Goal: Check status: Check status

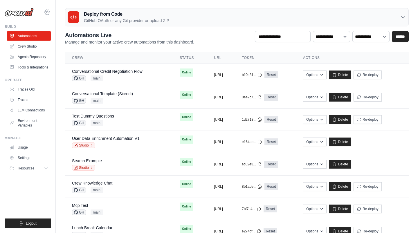
click at [44, 12] on icon at bounding box center [47, 12] width 7 height 7
click at [47, 9] on icon at bounding box center [47, 12] width 7 height 7
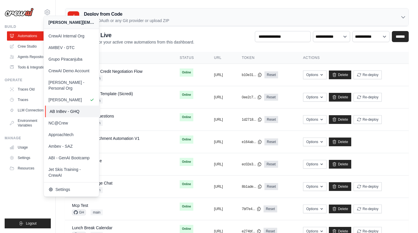
click at [81, 109] on span "AB InBev - GHQ" at bounding box center [73, 112] width 46 height 6
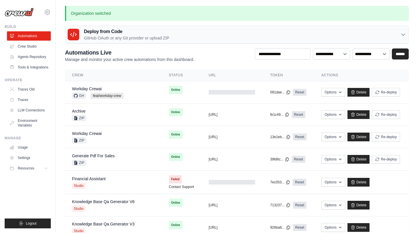
click at [96, 39] on p "GitHub OAuth or any Git provider or upload ZIP" at bounding box center [126, 38] width 85 height 6
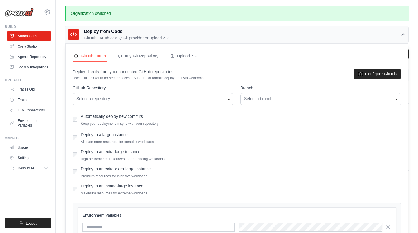
click at [108, 97] on div "Select a repository" at bounding box center [152, 99] width 153 height 6
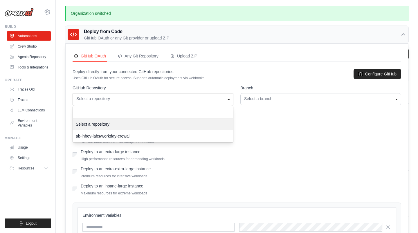
click at [108, 97] on div "Select a repository" at bounding box center [152, 99] width 153 height 6
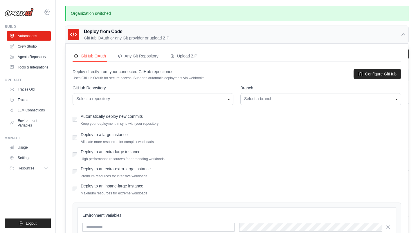
click at [48, 11] on icon at bounding box center [47, 12] width 2 height 2
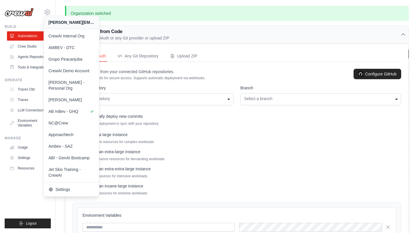
click at [35, 10] on div "daniel@crewai.com CrewAI Internal Org AMBEV - DTC Grupo Piracanjuba CrewAI Demo…" at bounding box center [28, 9] width 46 height 19
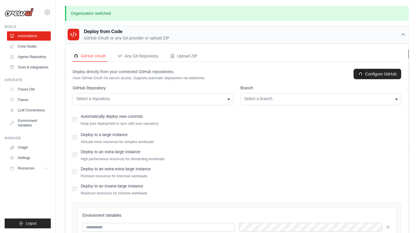
click at [99, 32] on h3 "Deploy from Code" at bounding box center [126, 31] width 85 height 7
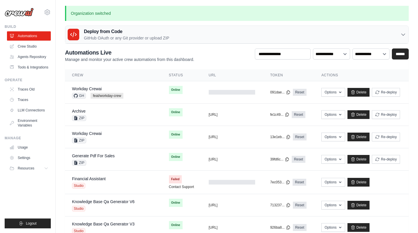
click at [95, 33] on h3 "Deploy from Code" at bounding box center [126, 31] width 85 height 7
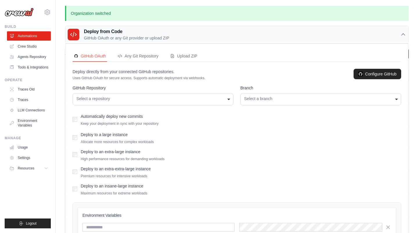
click at [95, 33] on h3 "Deploy from Code" at bounding box center [126, 31] width 85 height 7
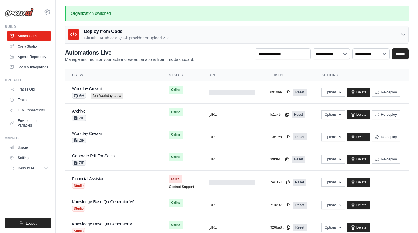
click at [95, 34] on h3 "Deploy from Code" at bounding box center [126, 31] width 85 height 7
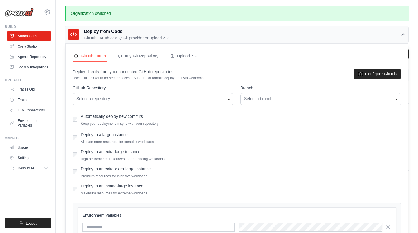
click at [107, 98] on div "Select a repository" at bounding box center [152, 99] width 153 height 6
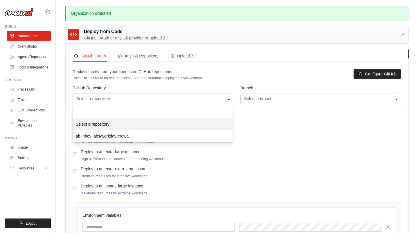
click at [107, 98] on div "Select a repository" at bounding box center [152, 99] width 153 height 6
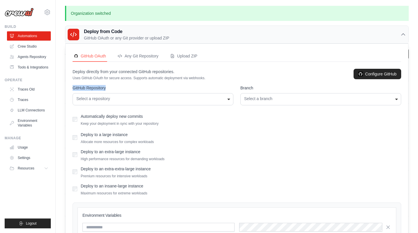
drag, startPoint x: 71, startPoint y: 86, endPoint x: 154, endPoint y: 89, distance: 83.1
click at [154, 89] on div "GitHub OAuth Any Git Repository Upload ZIP Deploy directly from your connected …" at bounding box center [237, 166] width 343 height 245
click at [109, 96] on div "Select a repository" at bounding box center [152, 99] width 153 height 6
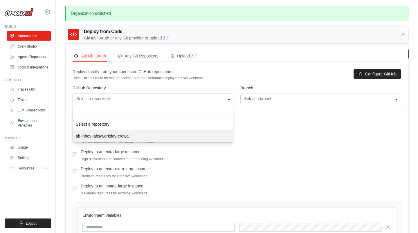
select select "**********"
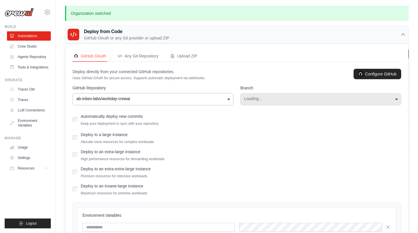
select select "****"
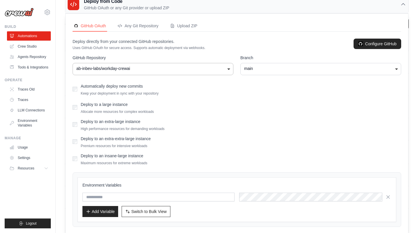
scroll to position [32, 0]
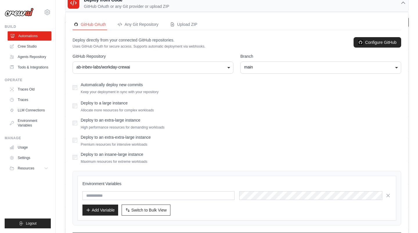
click at [28, 40] on ul "Automations Crew Studio Agents Repository Tools & Integrations" at bounding box center [29, 51] width 44 height 41
click at [28, 52] on link "Agents Repository" at bounding box center [30, 56] width 44 height 9
click at [28, 46] on link "Crew Studio" at bounding box center [30, 46] width 44 height 9
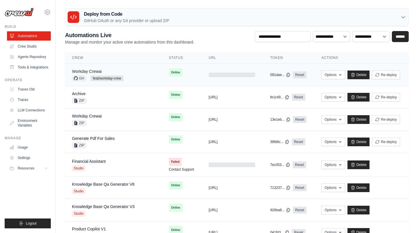
click at [89, 71] on link "Workday Crewai" at bounding box center [87, 71] width 30 height 5
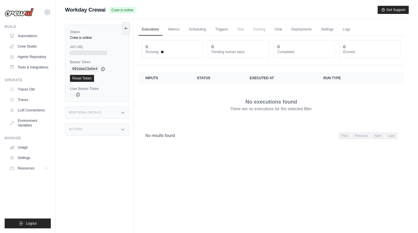
click at [80, 53] on div at bounding box center [88, 53] width 37 height 5
click at [89, 112] on h3 "Additional Details" at bounding box center [85, 112] width 33 height 3
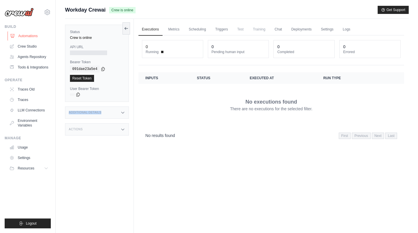
click at [14, 38] on icon at bounding box center [12, 36] width 5 height 5
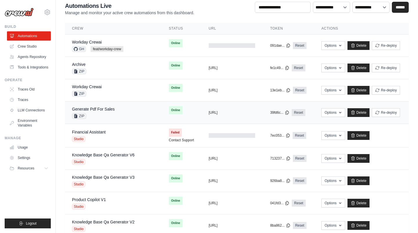
scroll to position [30, 0]
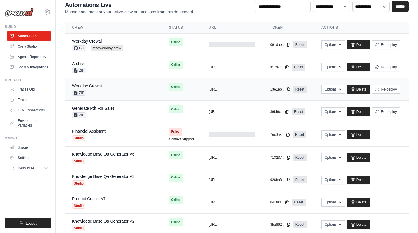
click at [95, 84] on link "Workday Crewai" at bounding box center [87, 86] width 30 height 5
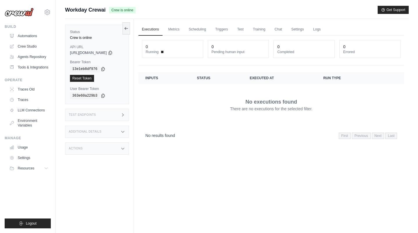
click at [94, 114] on h3 "Test Endpoints" at bounding box center [82, 114] width 27 height 3
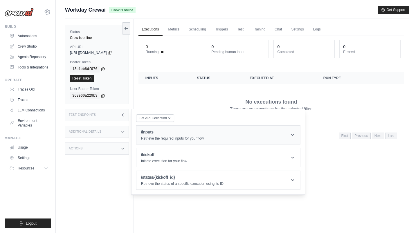
click at [157, 133] on h1 "/inputs" at bounding box center [172, 132] width 63 height 6
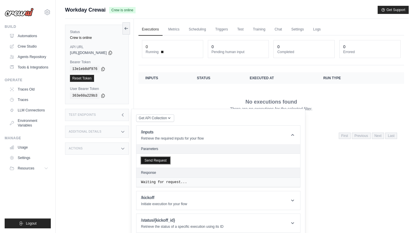
click at [157, 160] on button "Send Request" at bounding box center [155, 160] width 29 height 7
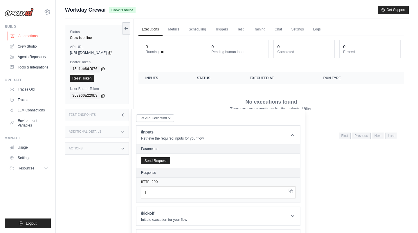
click at [32, 34] on link "Automations" at bounding box center [30, 35] width 44 height 9
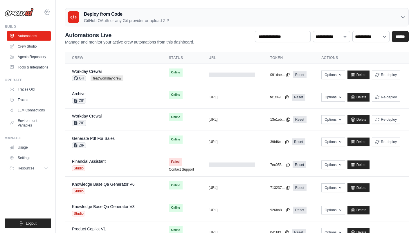
click at [46, 12] on icon at bounding box center [47, 12] width 2 height 2
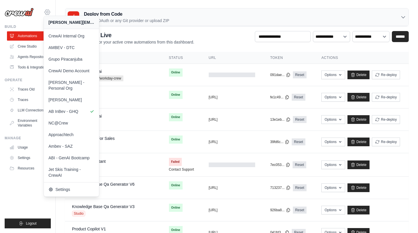
click at [46, 12] on icon at bounding box center [47, 12] width 2 height 2
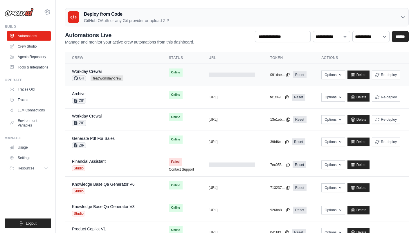
click at [121, 78] on span "feat/workday-crew" at bounding box center [107, 78] width 33 height 6
click at [105, 67] on td "Workday Crewai GH feat/workday-crew" at bounding box center [113, 75] width 97 height 22
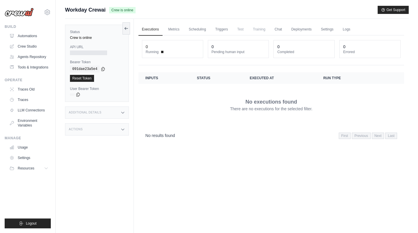
click at [108, 112] on div "Additional Details" at bounding box center [97, 113] width 64 height 12
click at [30, 35] on link "Automations" at bounding box center [30, 35] width 44 height 9
